Goal: Information Seeking & Learning: Check status

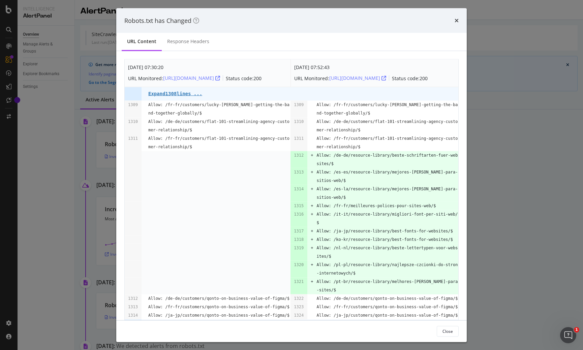
scroll to position [21, 0]
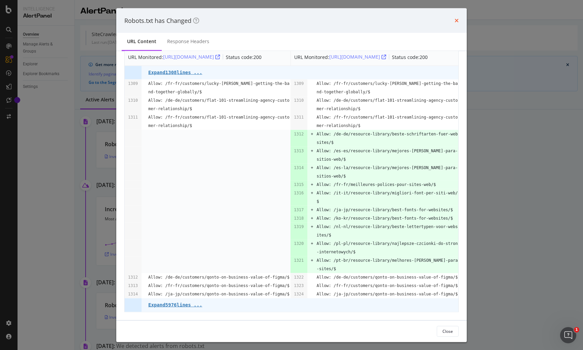
click at [455, 19] on icon "times" at bounding box center [457, 20] width 4 height 5
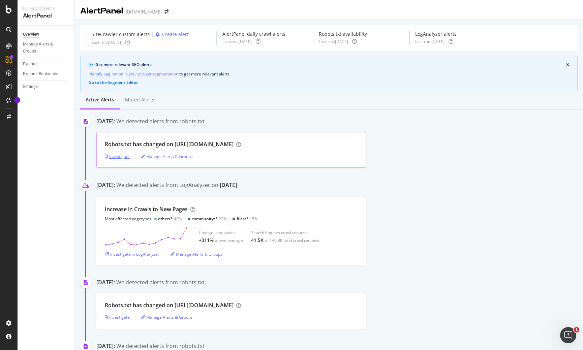
click at [121, 156] on div "Investigate" at bounding box center [117, 157] width 25 height 6
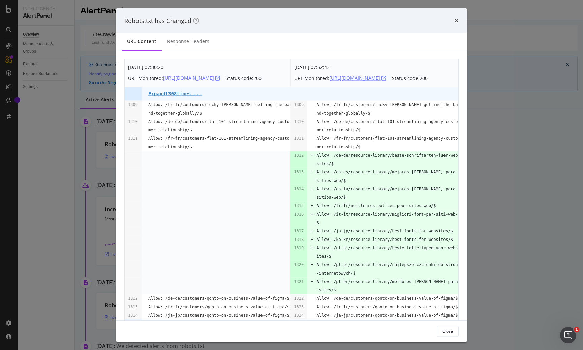
click at [373, 77] on div "[URL][DOMAIN_NAME]" at bounding box center [357, 78] width 57 height 7
